Goal: Find specific page/section: Find specific page/section

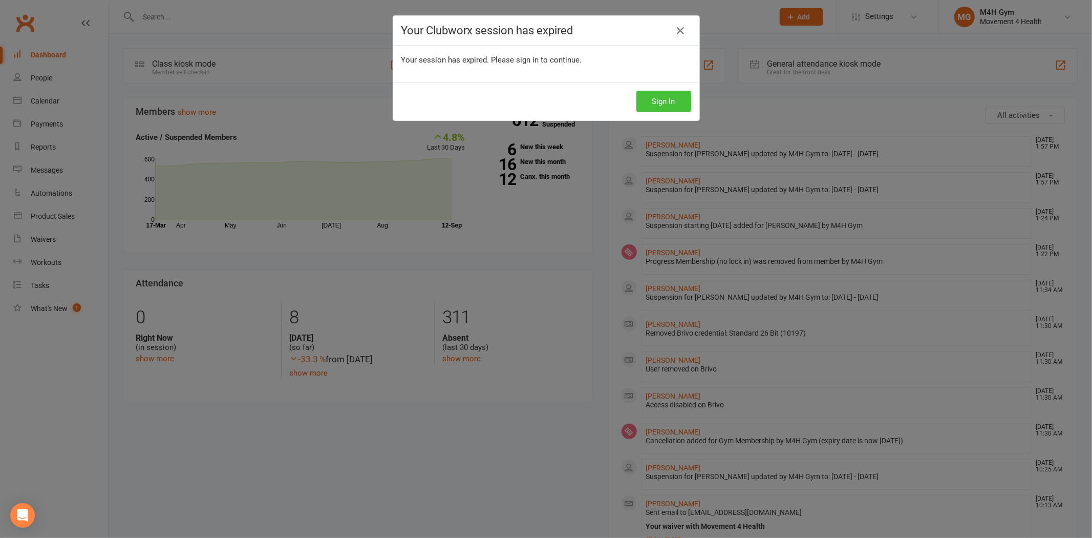
click at [675, 98] on button "Sign In" at bounding box center [663, 102] width 55 height 22
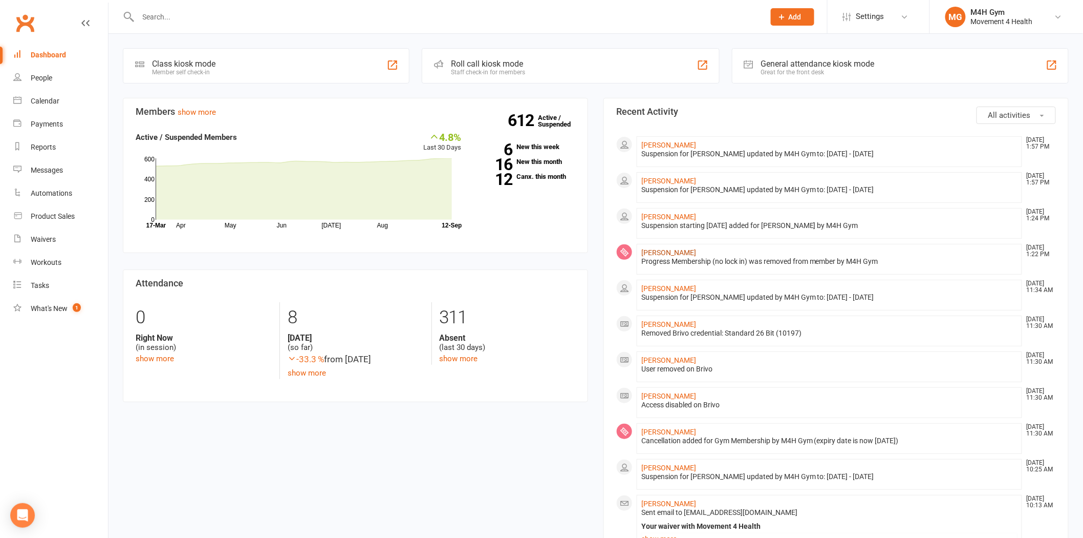
click at [650, 249] on link "[PERSON_NAME]" at bounding box center [669, 252] width 55 height 8
